Goal: Information Seeking & Learning: Learn about a topic

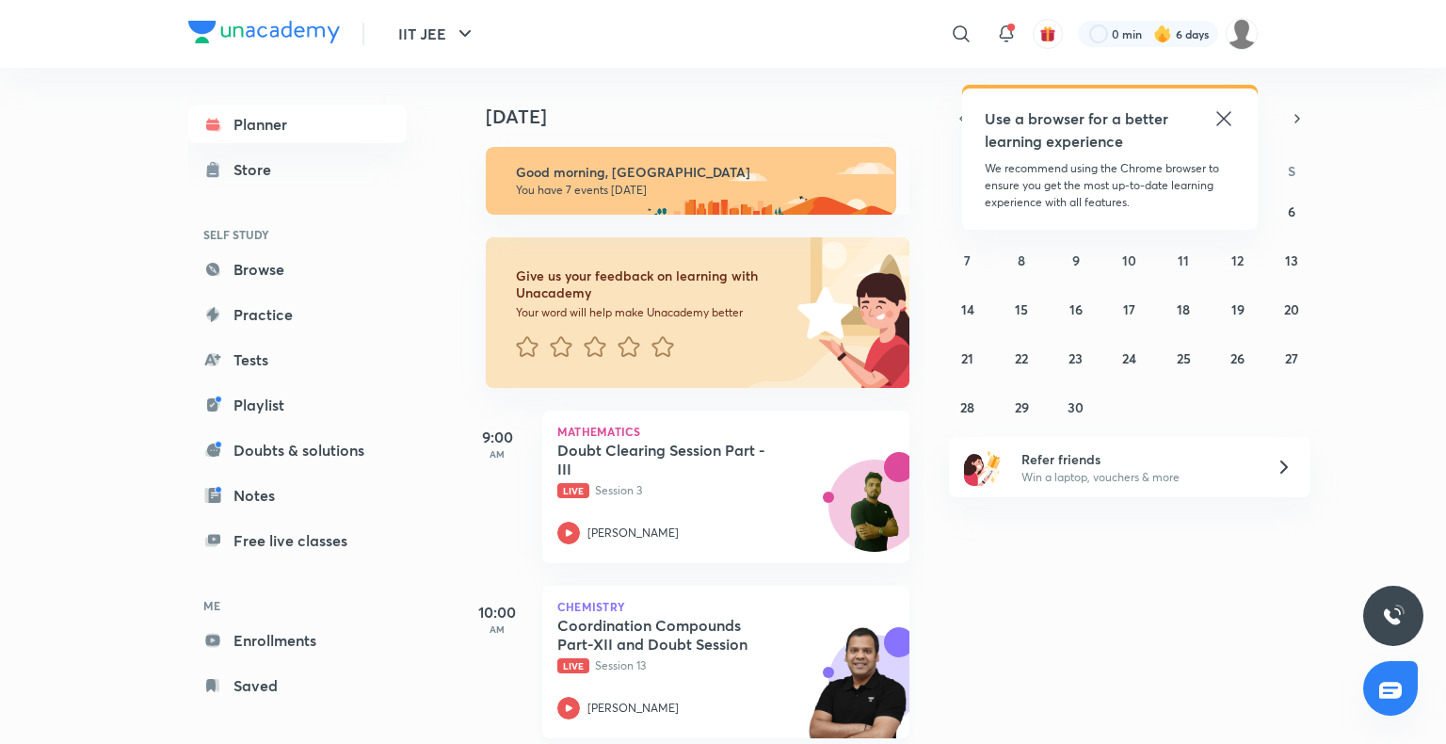
click at [634, 669] on p "Live Session 13" at bounding box center [705, 665] width 296 height 17
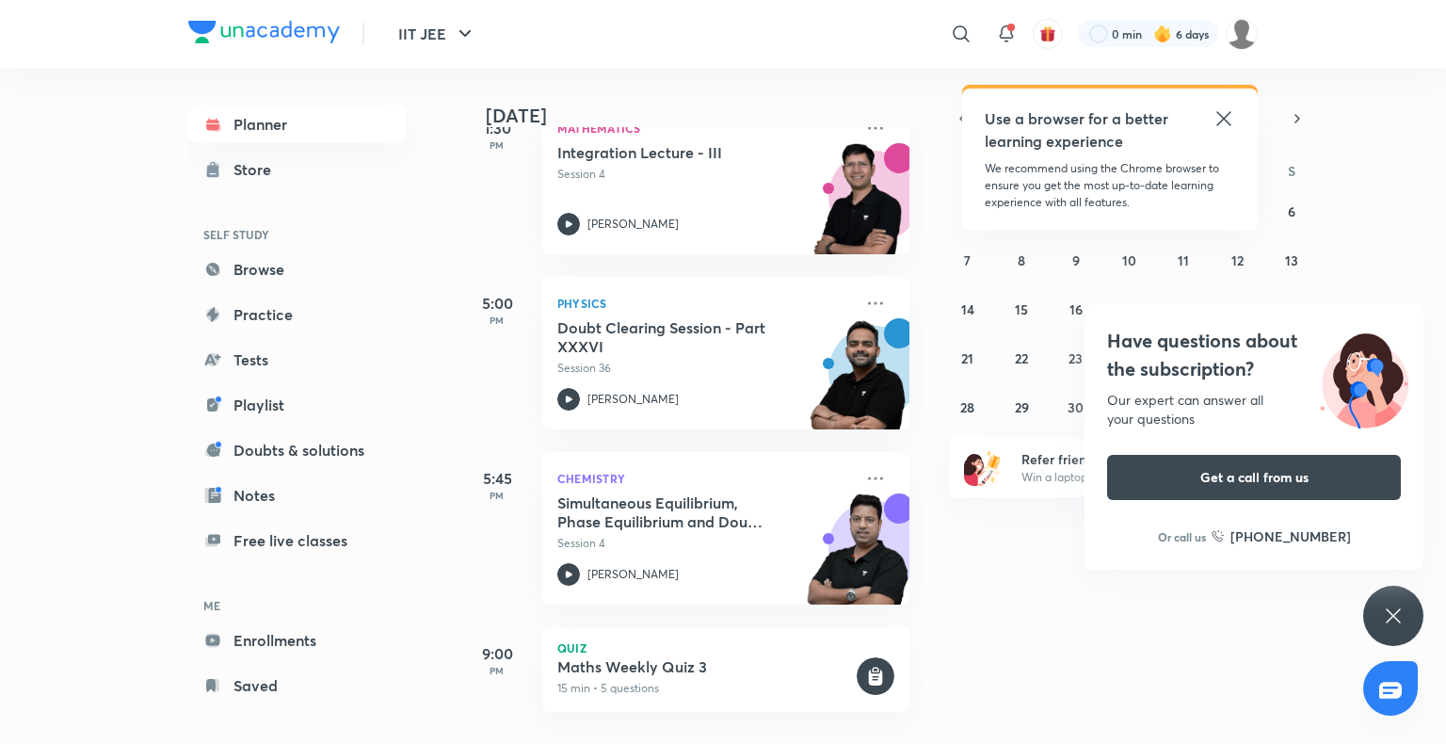
scroll to position [847, 0]
